Goal: Navigation & Orientation: Find specific page/section

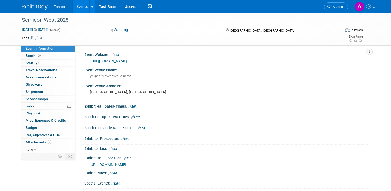
click at [82, 5] on link "Events" at bounding box center [82, 6] width 19 height 13
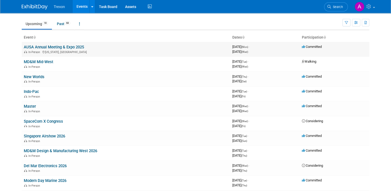
scroll to position [26, 0]
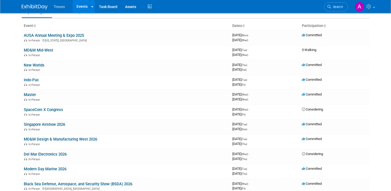
click at [37, 51] on link "MD&M Mid-West" at bounding box center [38, 50] width 29 height 5
click at [34, 65] on link "New Worlds" at bounding box center [34, 65] width 21 height 5
click at [28, 80] on link "Indo-Pac" at bounding box center [31, 80] width 15 height 5
click at [29, 95] on link "Master" at bounding box center [30, 94] width 12 height 5
click at [46, 138] on link "MD&M Design & Manufacturing West 2026" at bounding box center [60, 139] width 73 height 5
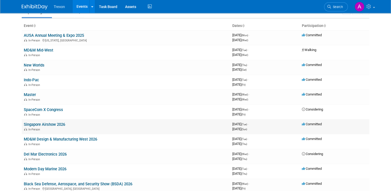
click at [34, 124] on link "Singapore Airshow 2026" at bounding box center [44, 124] width 41 height 5
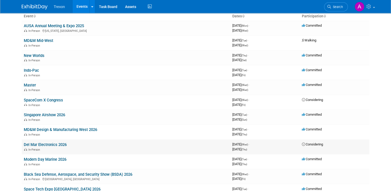
scroll to position [52, 0]
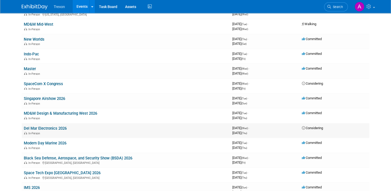
click at [45, 128] on link "Del Mar Electronics 2026" at bounding box center [45, 128] width 43 height 5
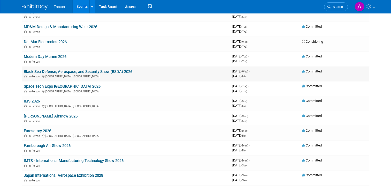
scroll to position [129, 0]
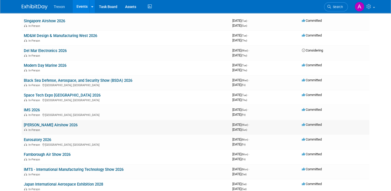
click at [31, 122] on link "[PERSON_NAME] Airshow 2026" at bounding box center [51, 124] width 54 height 5
click at [31, 140] on link "Eurosatory 2026" at bounding box center [37, 139] width 27 height 5
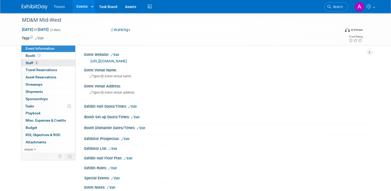
click at [28, 63] on span "Staff 2" at bounding box center [32, 63] width 13 height 4
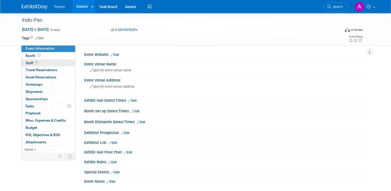
click at [26, 64] on span "Staff 1" at bounding box center [32, 63] width 13 height 4
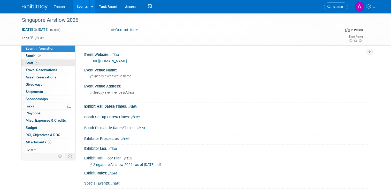
click at [26, 64] on span "Staff 4" at bounding box center [32, 63] width 13 height 4
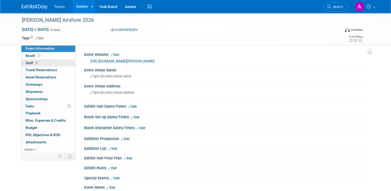
click at [26, 62] on span "Staff 2" at bounding box center [32, 63] width 13 height 4
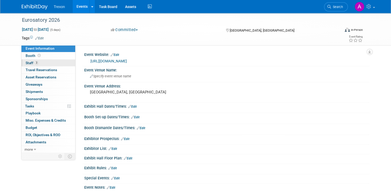
click at [26, 63] on span "Staff 3" at bounding box center [32, 63] width 13 height 4
